Goal: Task Accomplishment & Management: Manage account settings

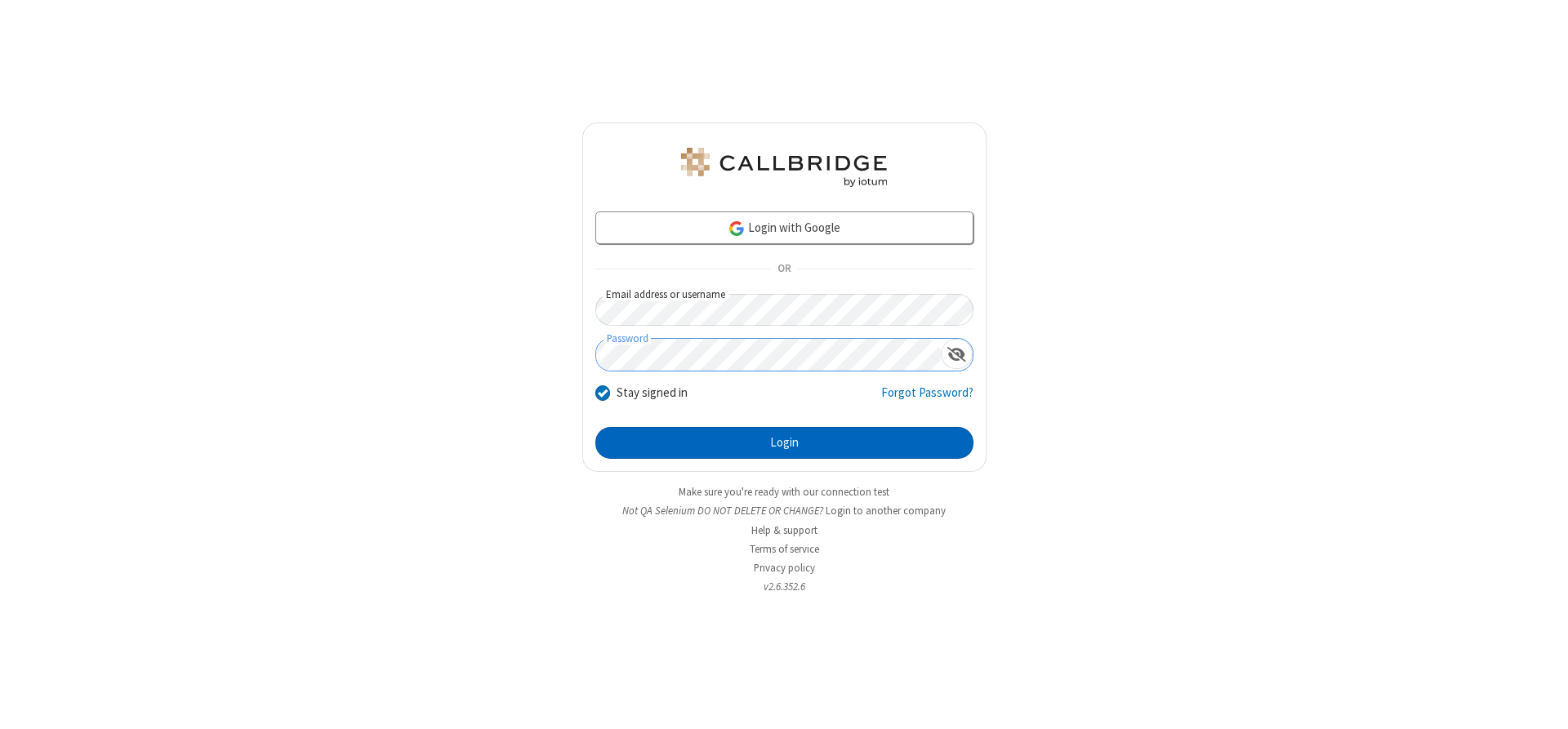
click at [784, 443] on button "Login" at bounding box center [785, 443] width 379 height 33
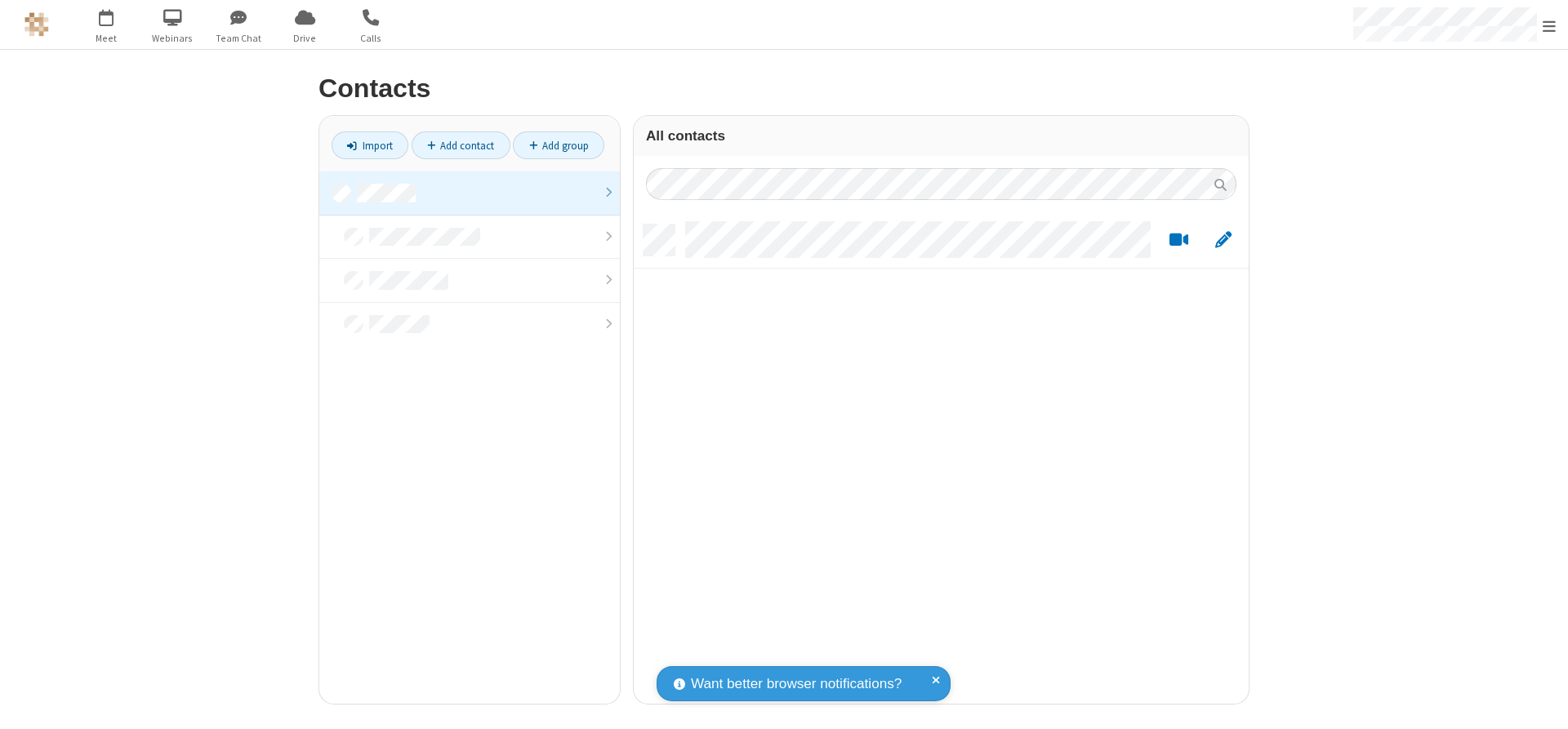
scroll to position [479, 603]
click at [470, 193] on link at bounding box center [470, 194] width 300 height 44
click at [461, 145] on link "Add contact" at bounding box center [461, 145] width 99 height 28
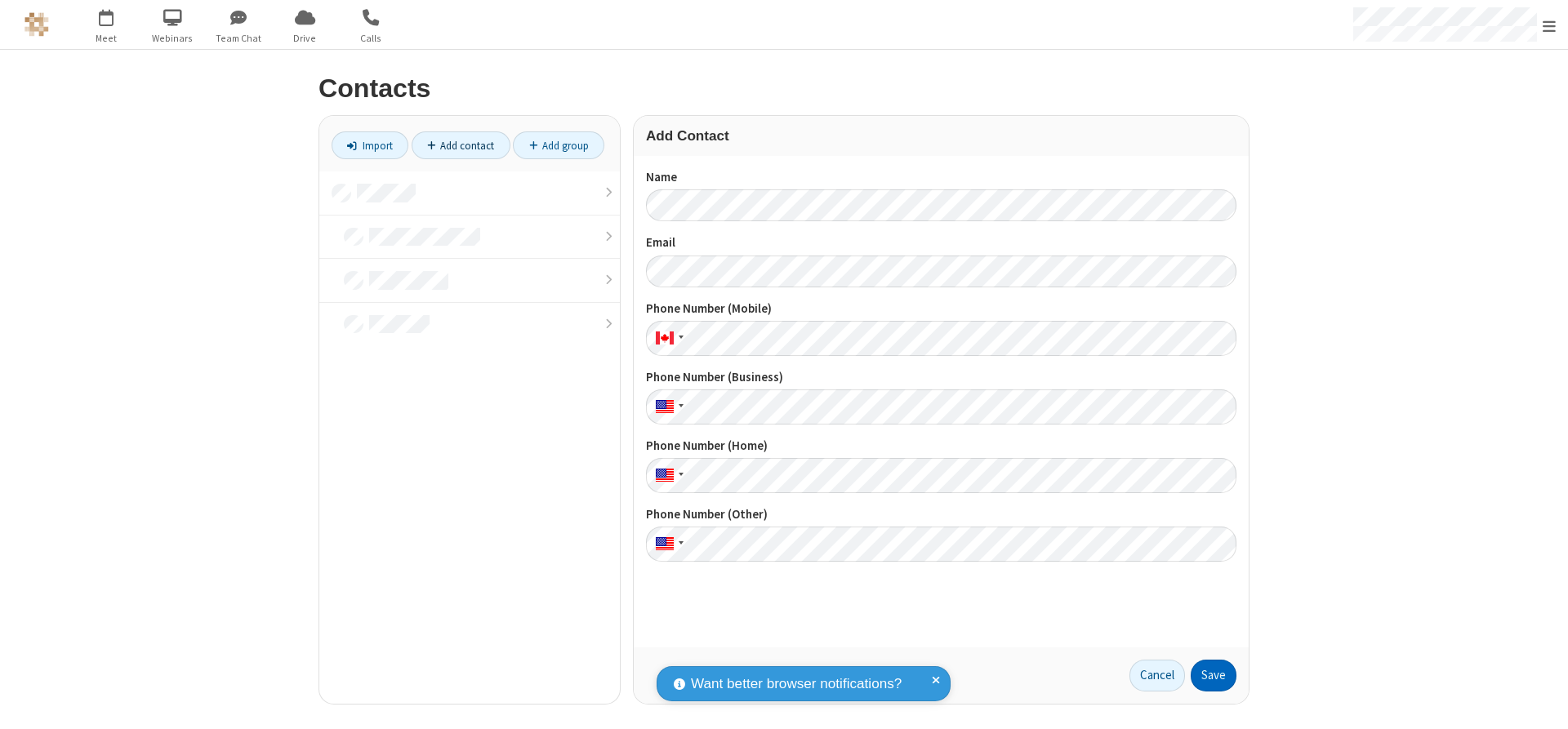
click at [1214, 675] on button "Save" at bounding box center [1214, 676] width 46 height 33
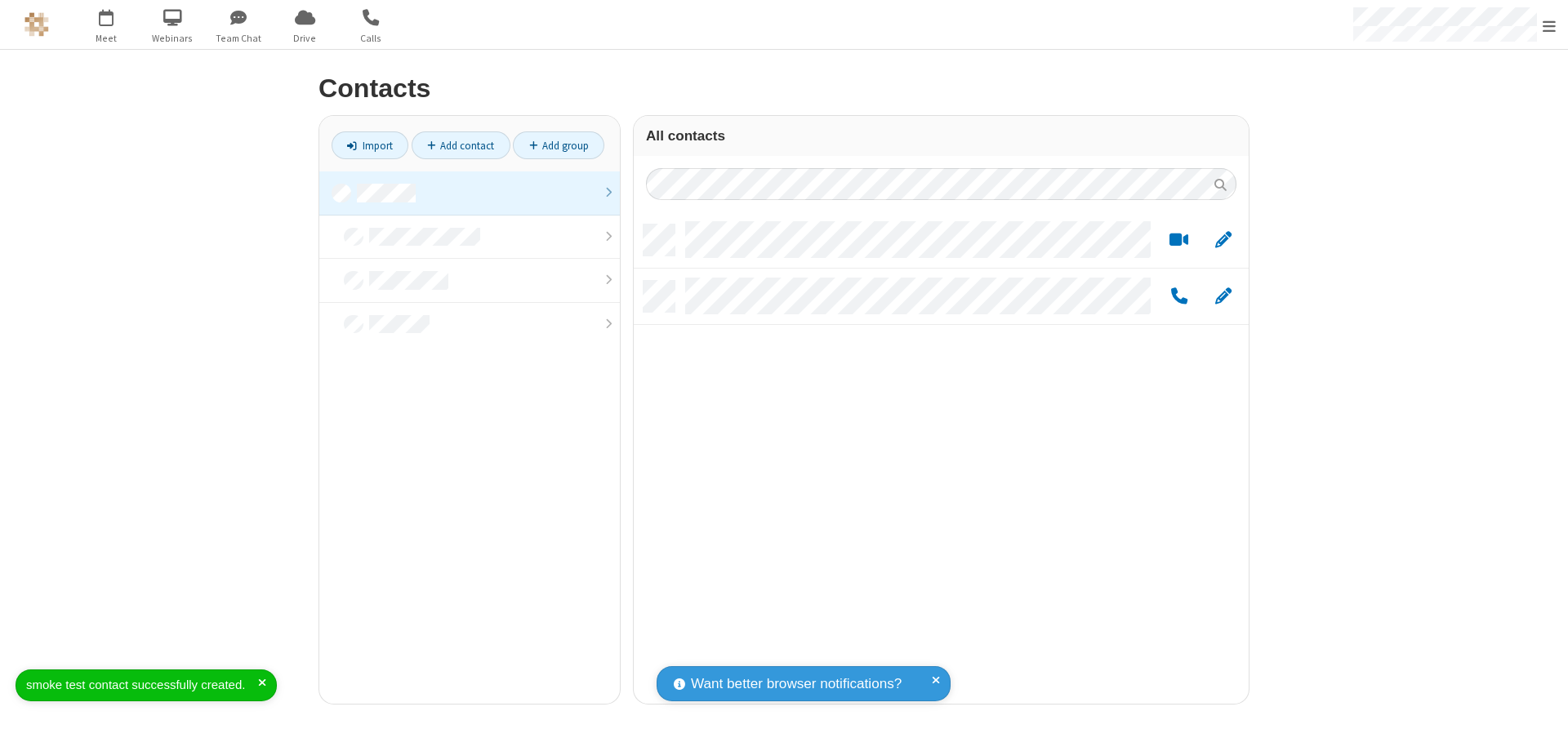
scroll to position [479, 603]
